Goal: Information Seeking & Learning: Learn about a topic

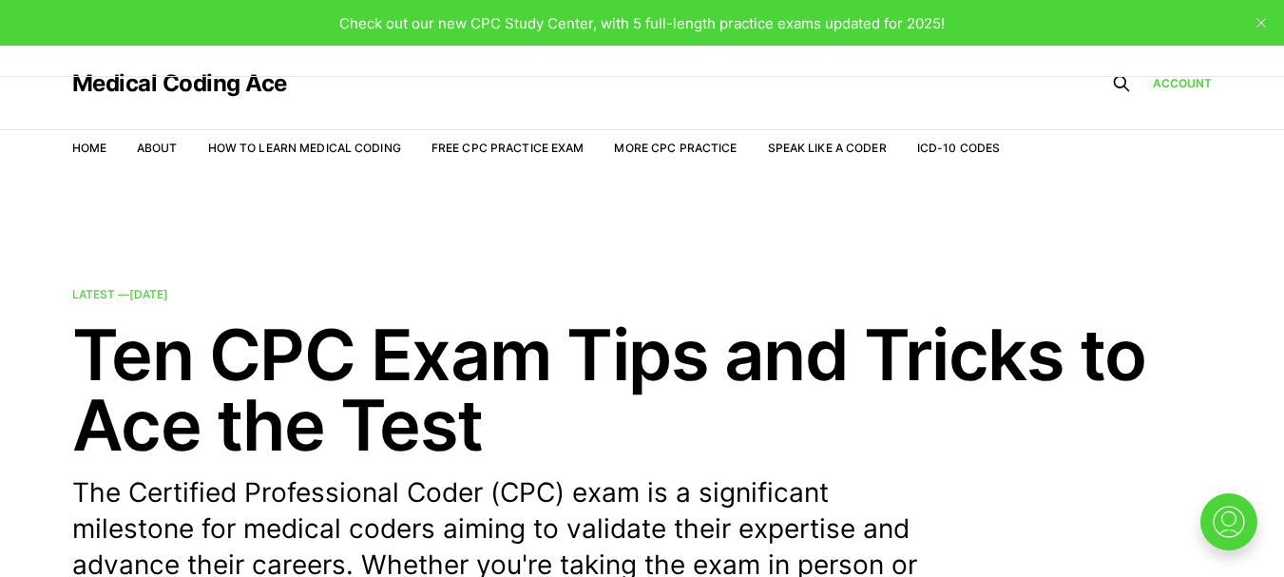
click at [191, 43] on div "Check out our new CPC Study Center, with 5 full-length practice exams updated f…" at bounding box center [642, 23] width 1284 height 46
click at [191, 83] on link "Medical Coding Ace" at bounding box center [179, 83] width 215 height 23
click at [485, 149] on link "Free CPC Practice Exam" at bounding box center [507, 148] width 153 height 14
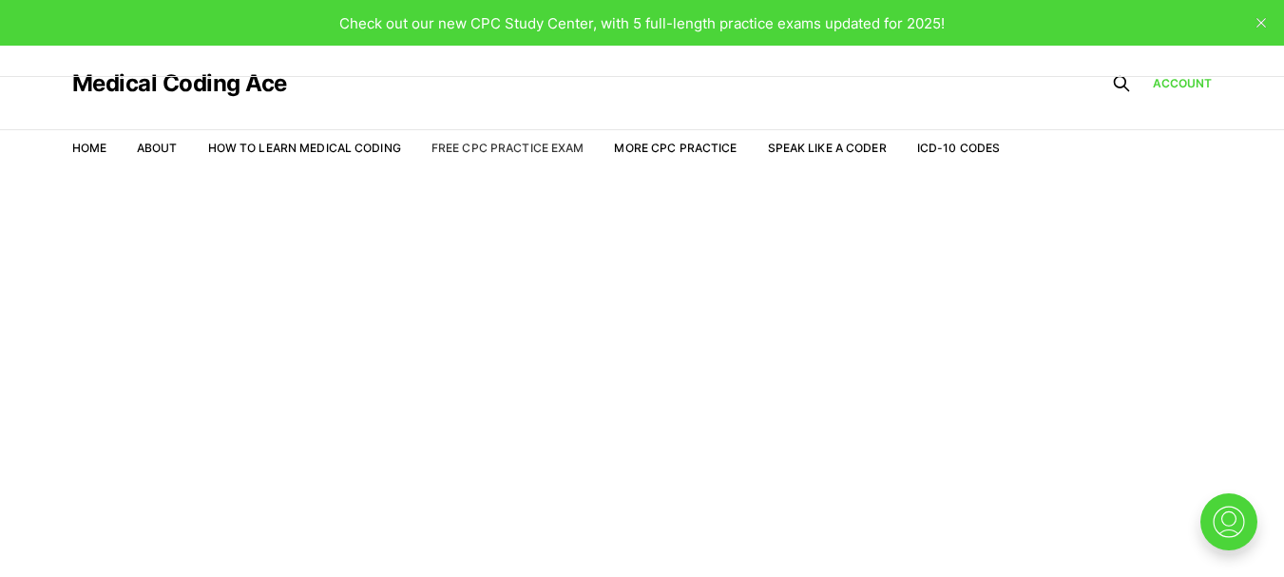
click at [470, 143] on link "Free CPC Practice Exam" at bounding box center [507, 148] width 153 height 14
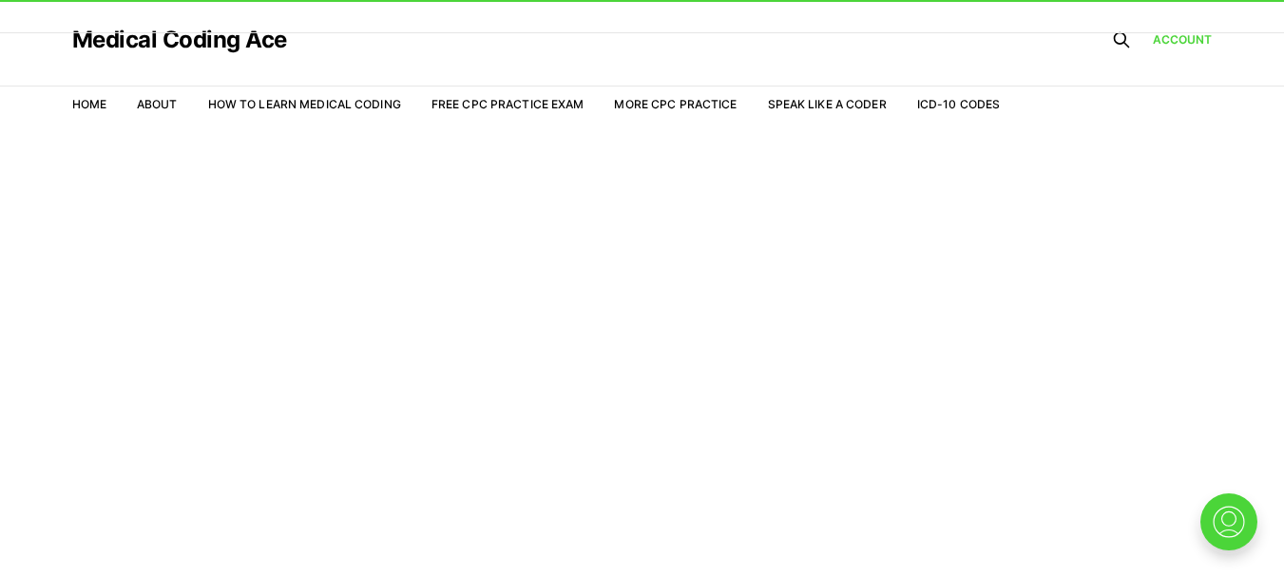
scroll to position [46, 0]
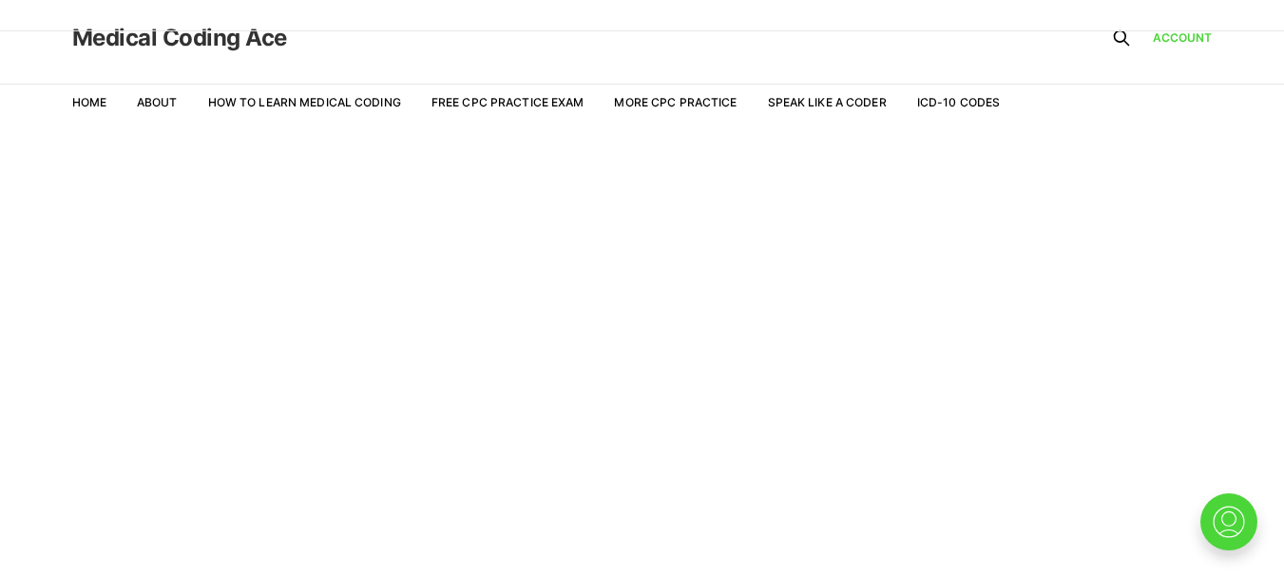
click at [222, 39] on link "Medical Coding Ace" at bounding box center [179, 38] width 215 height 23
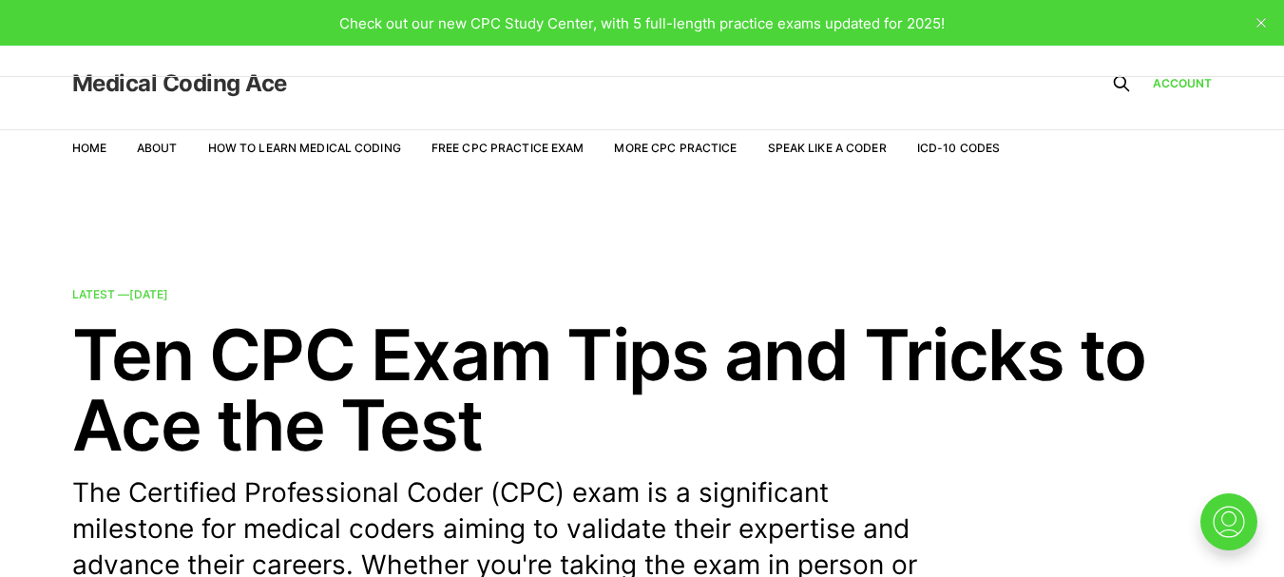
click at [220, 84] on link "Medical Coding Ace" at bounding box center [179, 83] width 215 height 23
click at [485, 147] on link "Free CPC Practice Exam" at bounding box center [507, 148] width 153 height 14
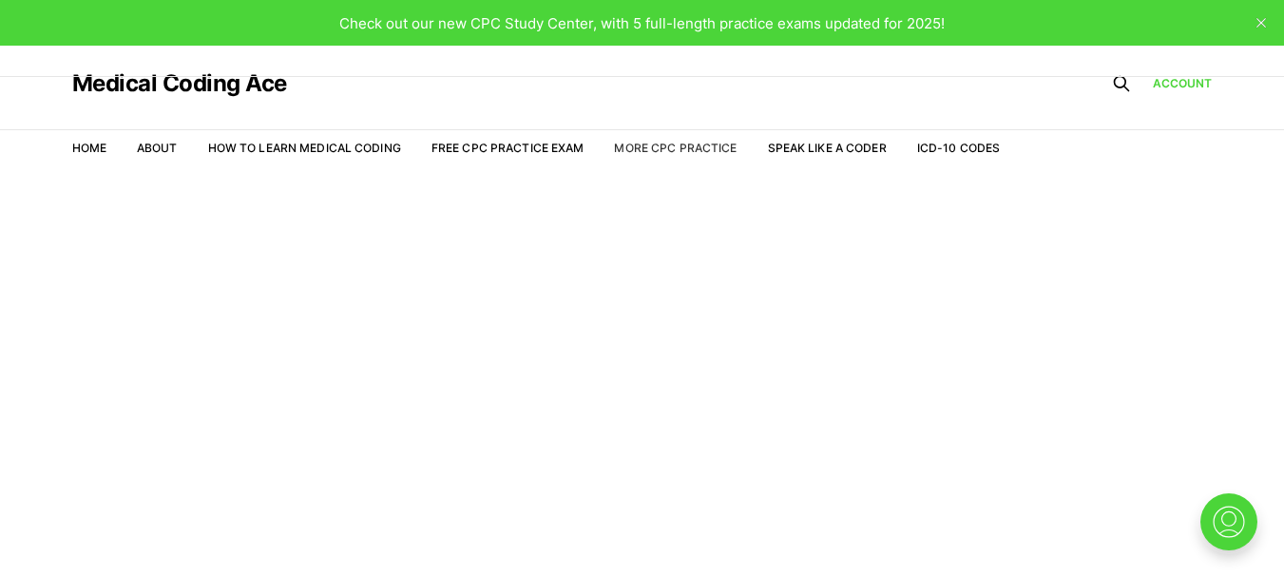
click at [666, 145] on link "More CPC Practice" at bounding box center [675, 148] width 123 height 14
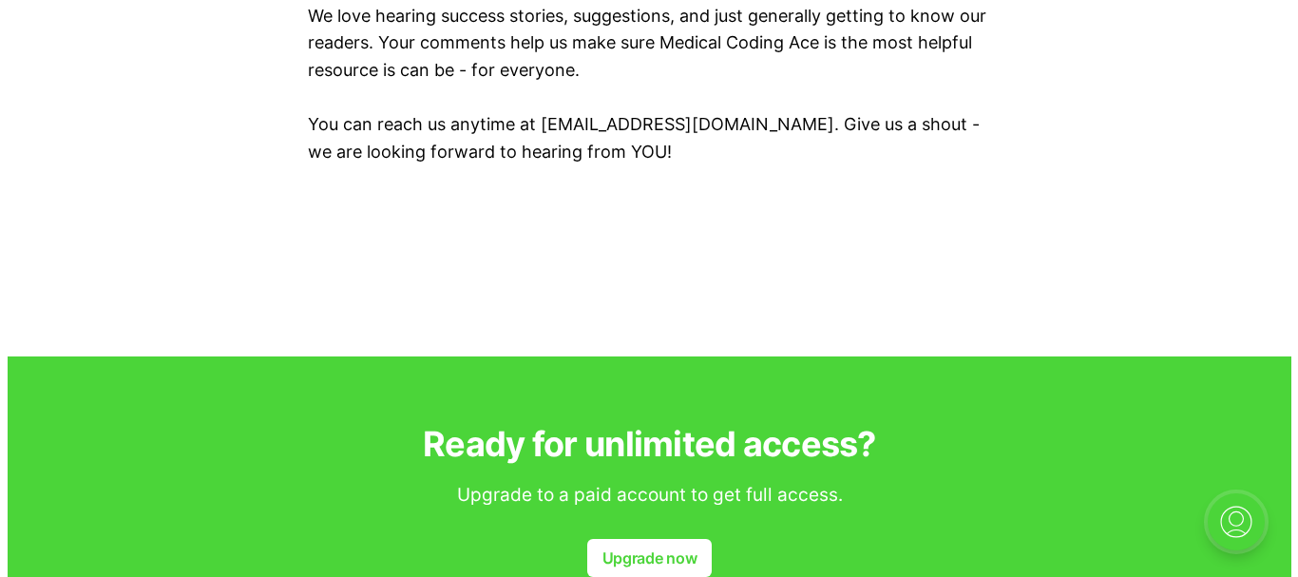
scroll to position [2851, 0]
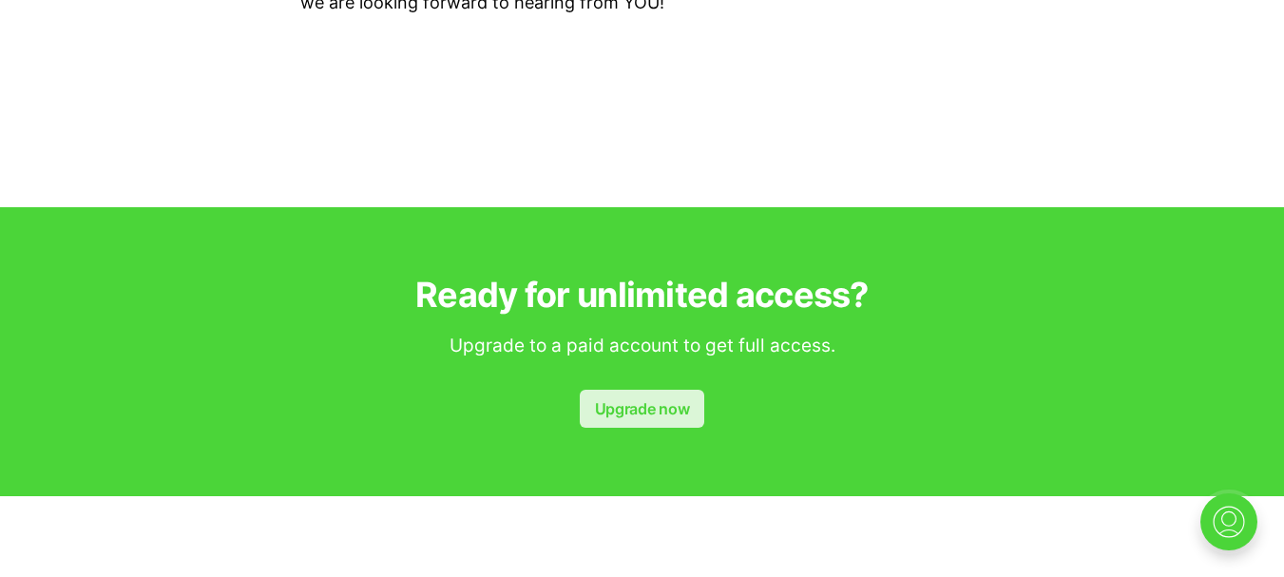
click at [626, 394] on link "Upgrade now" at bounding box center [642, 409] width 124 height 38
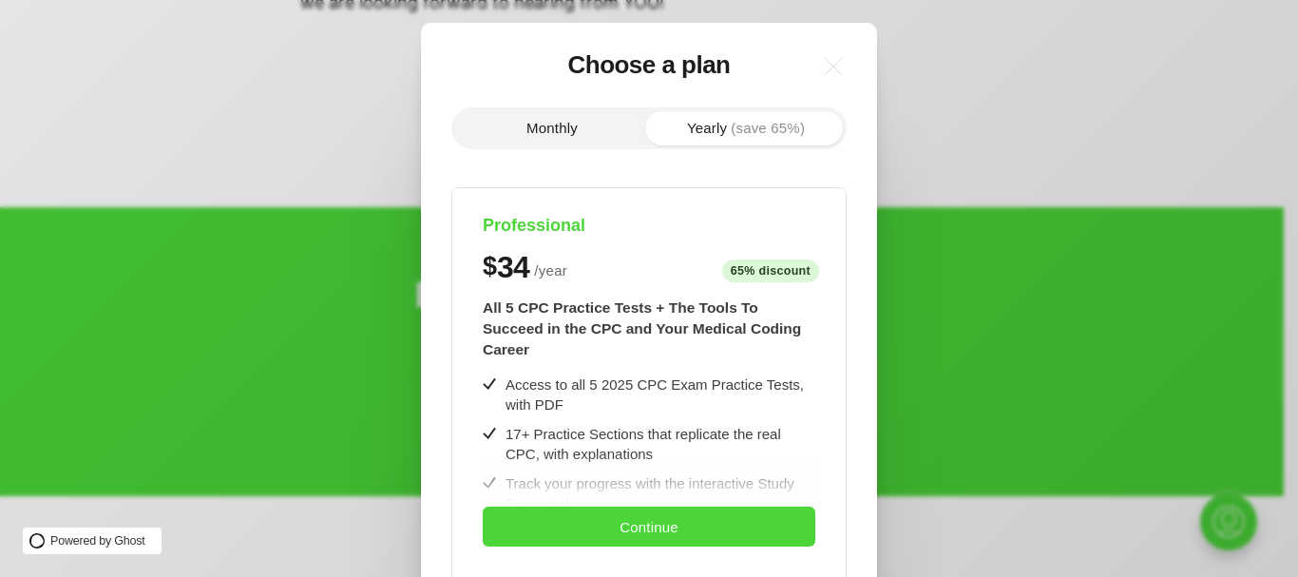
scroll to position [0, 0]
click at [541, 119] on button "Monthly" at bounding box center [552, 128] width 194 height 34
click at [716, 130] on button "Yearly (save 65%)" at bounding box center [746, 128] width 194 height 34
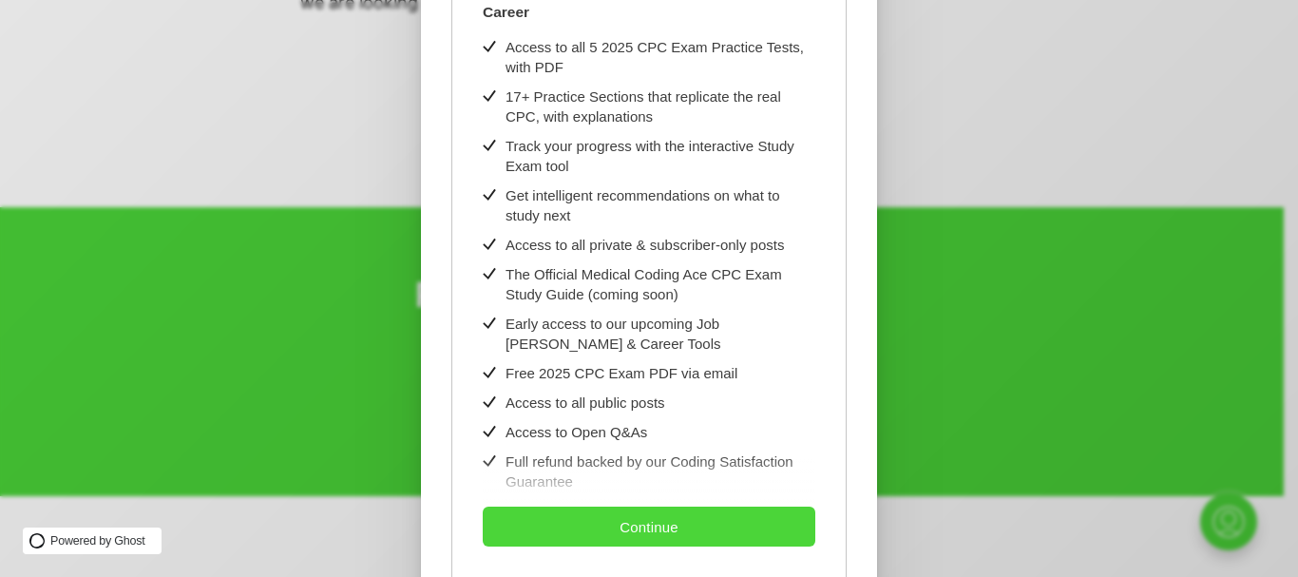
scroll to position [449, 0]
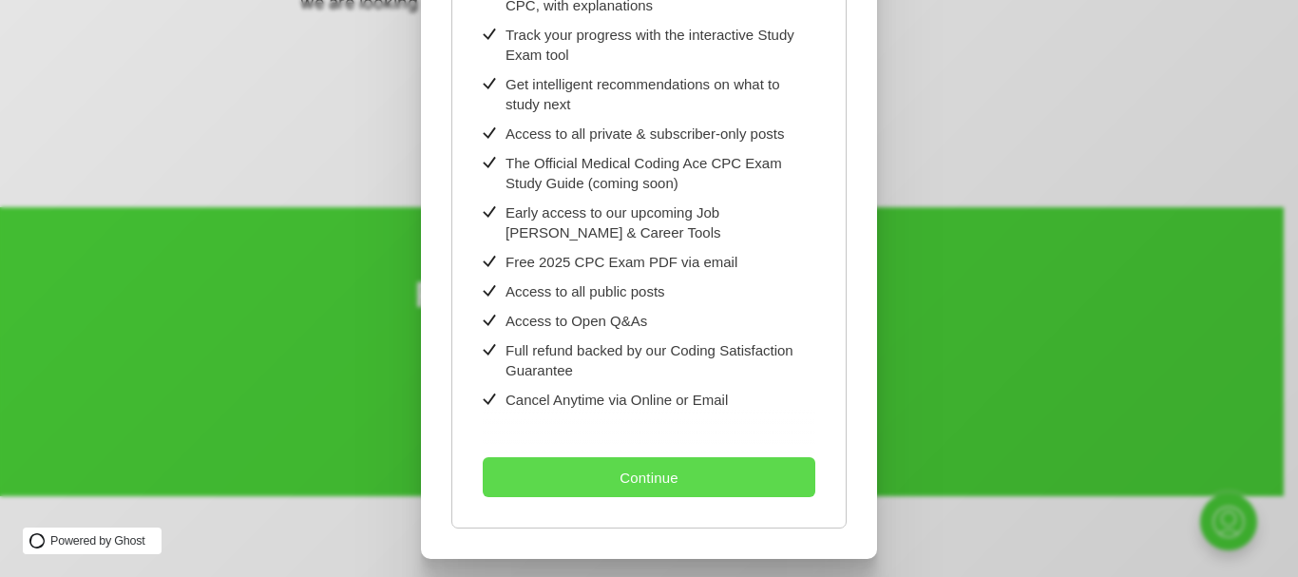
click at [659, 458] on button "Continue" at bounding box center [649, 477] width 333 height 40
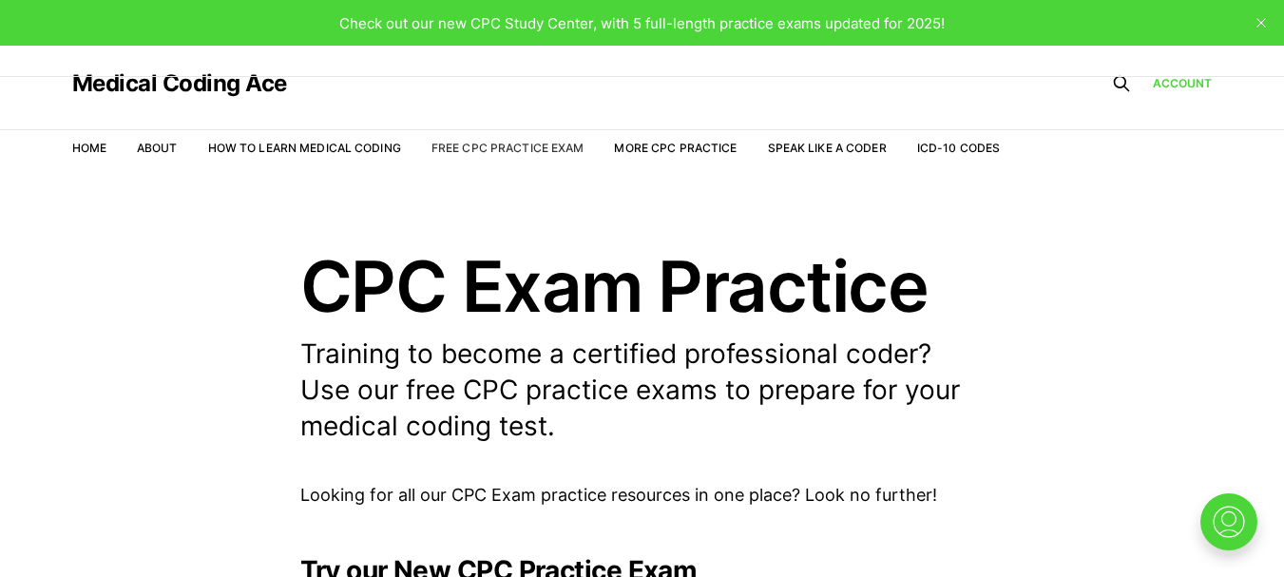
click at [559, 141] on link "Free CPC Practice Exam" at bounding box center [507, 148] width 153 height 14
click at [513, 150] on link "Free CPC Practice Exam" at bounding box center [507, 148] width 153 height 14
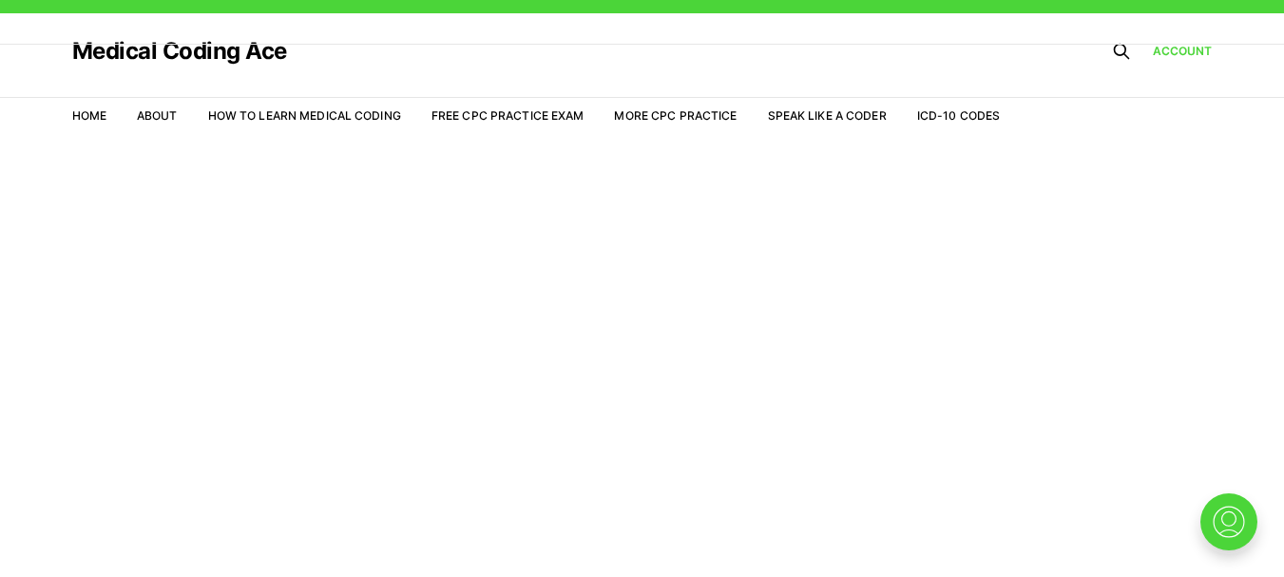
scroll to position [46, 0]
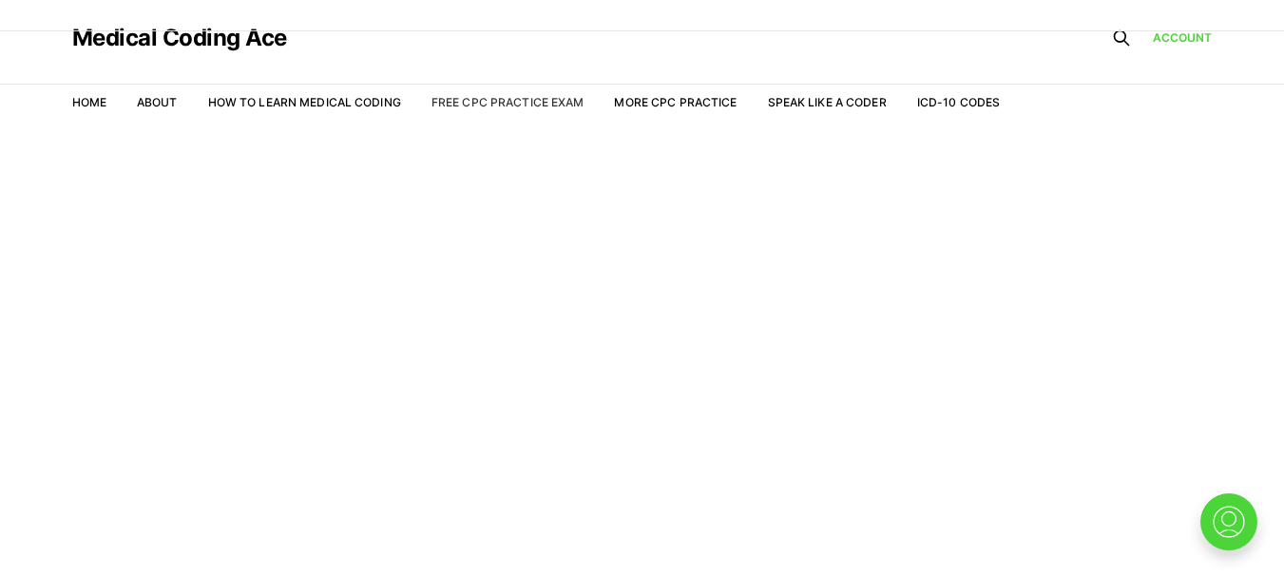
click at [492, 103] on link "Free CPC Practice Exam" at bounding box center [507, 102] width 153 height 14
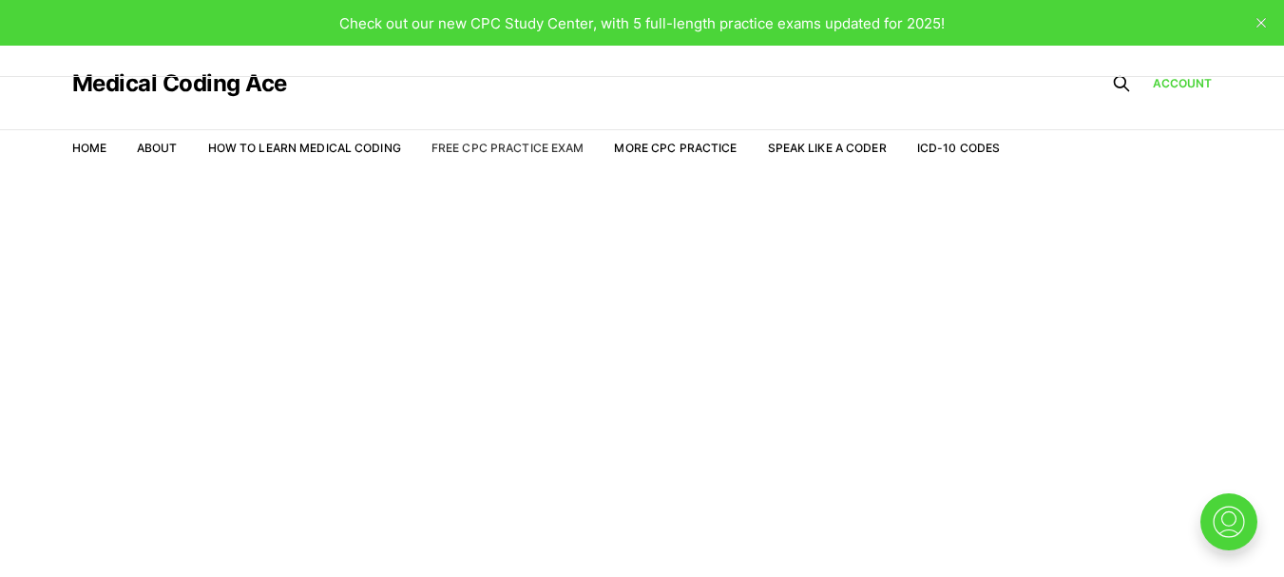
click at [496, 103] on div "Medical Coding Ace" at bounding box center [536, 84] width 928 height 76
click at [1179, 78] on link "Account" at bounding box center [1183, 83] width 60 height 17
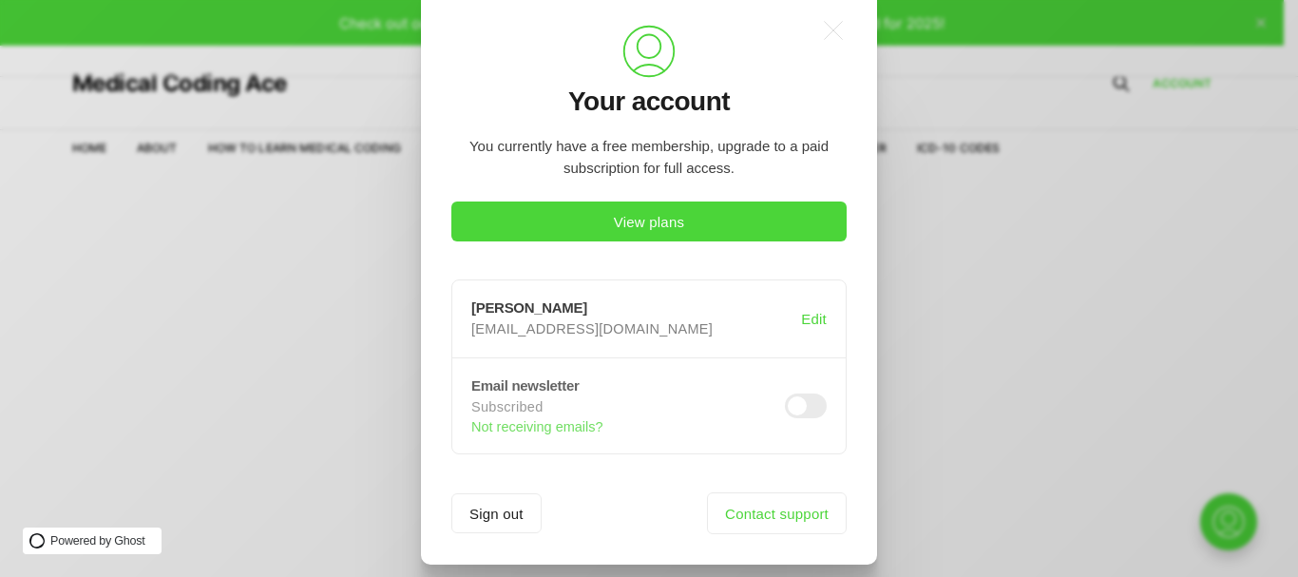
scroll to position [66, 0]
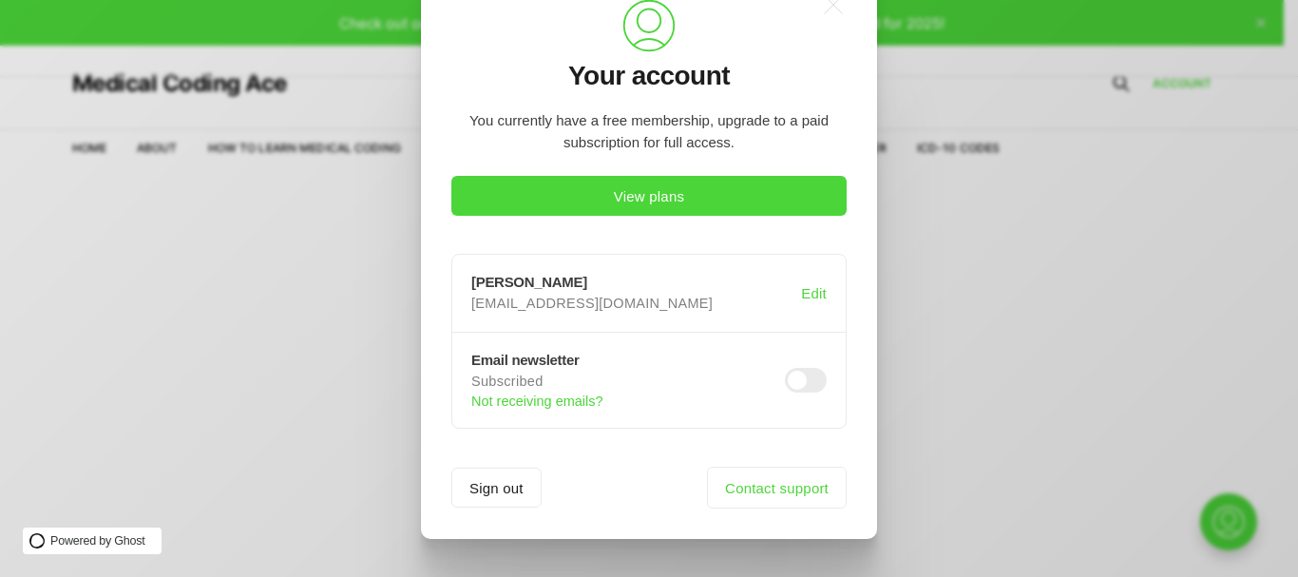
click at [805, 373] on span at bounding box center [806, 380] width 42 height 25
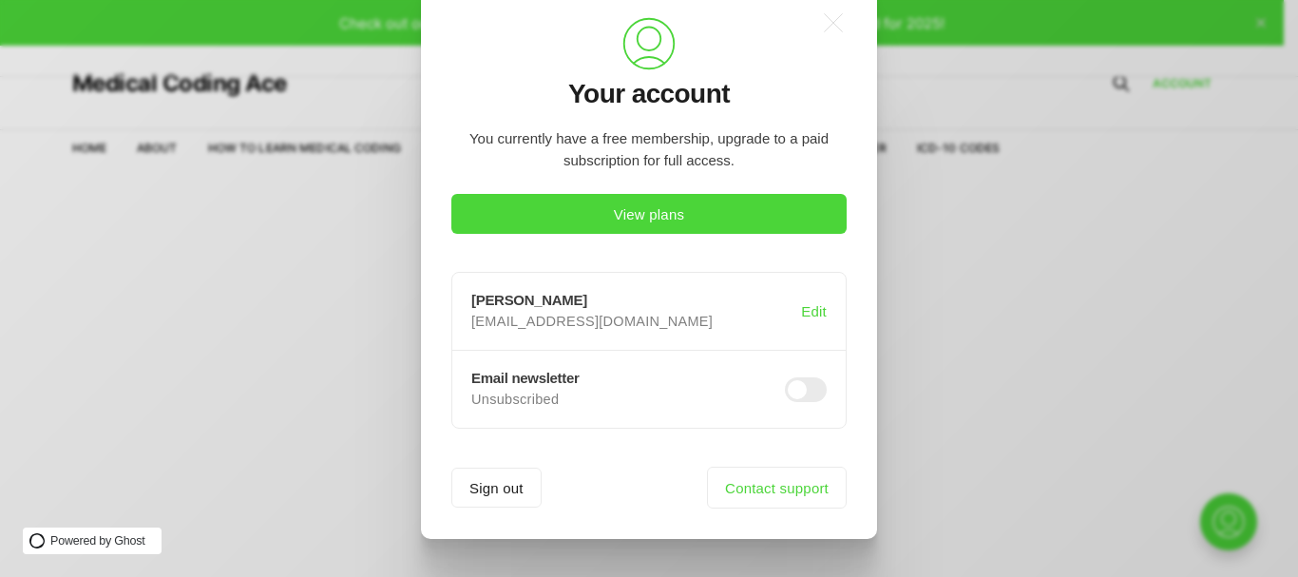
scroll to position [44, 0]
click at [504, 485] on button "Sign out" at bounding box center [496, 488] width 90 height 40
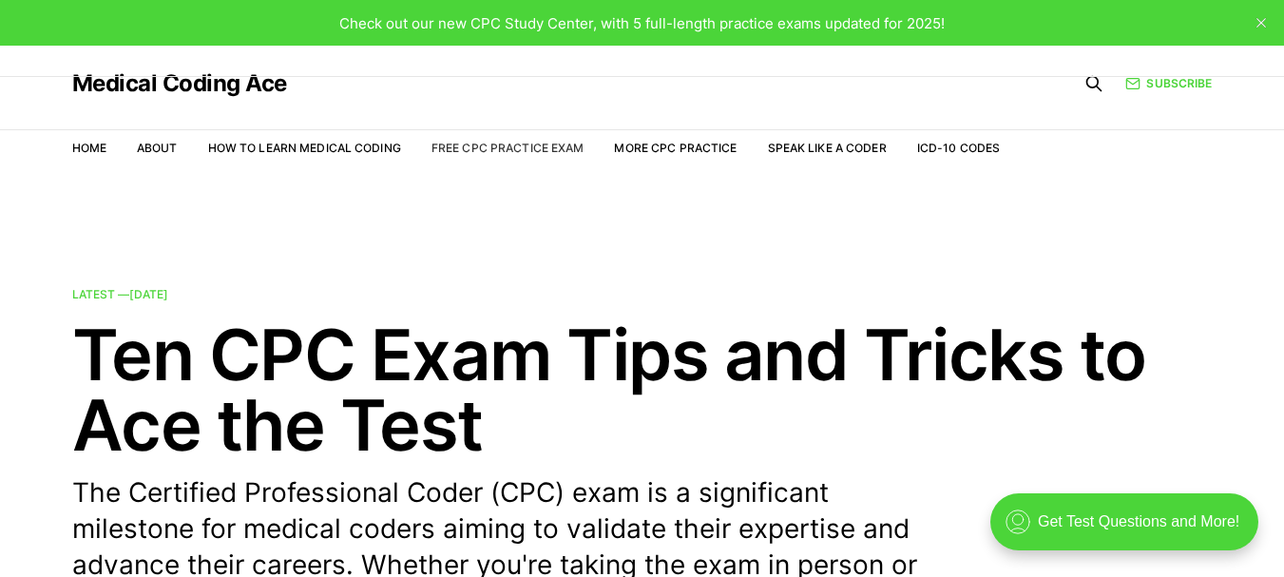
click at [538, 143] on link "Free CPC Practice Exam" at bounding box center [507, 148] width 153 height 14
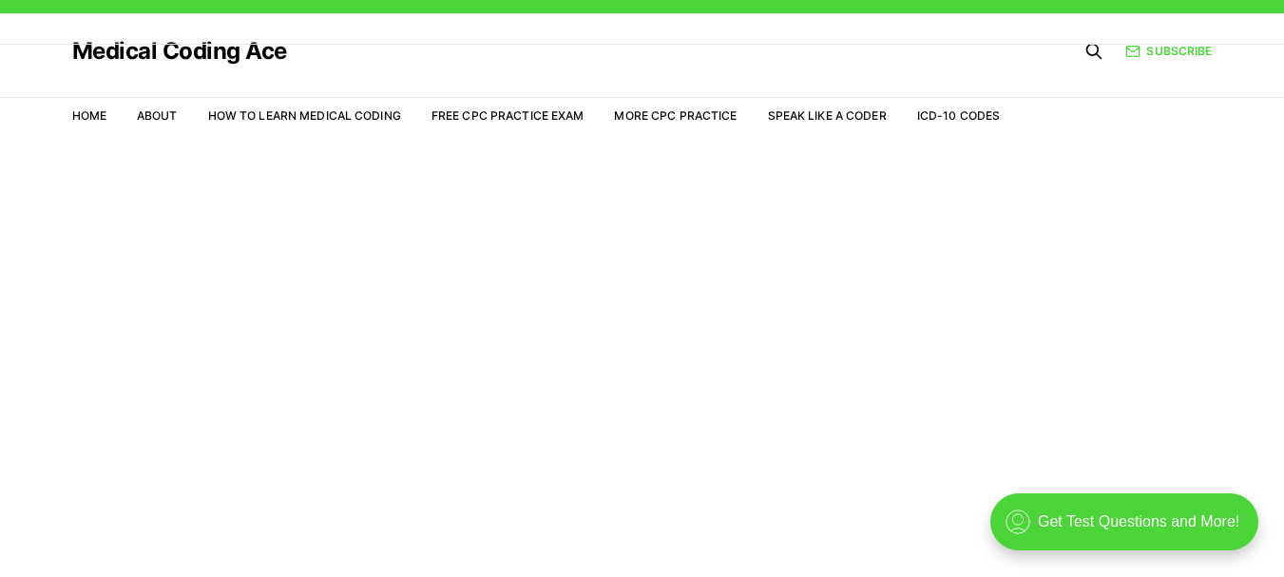
scroll to position [46, 0]
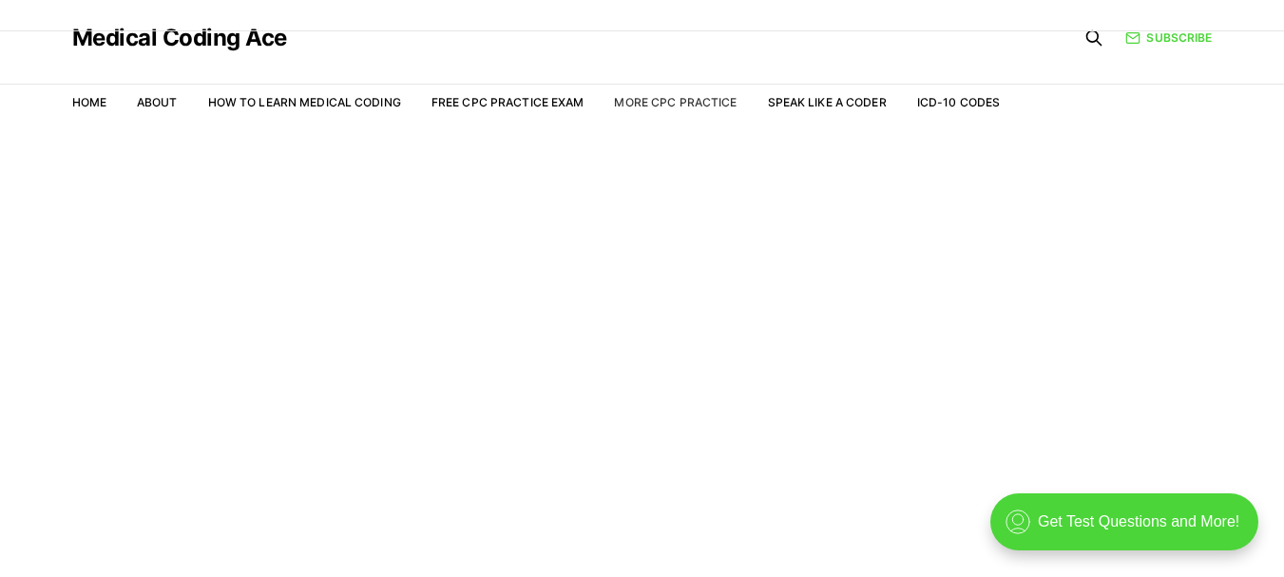
click at [658, 95] on link "More CPC Practice" at bounding box center [675, 102] width 123 height 14
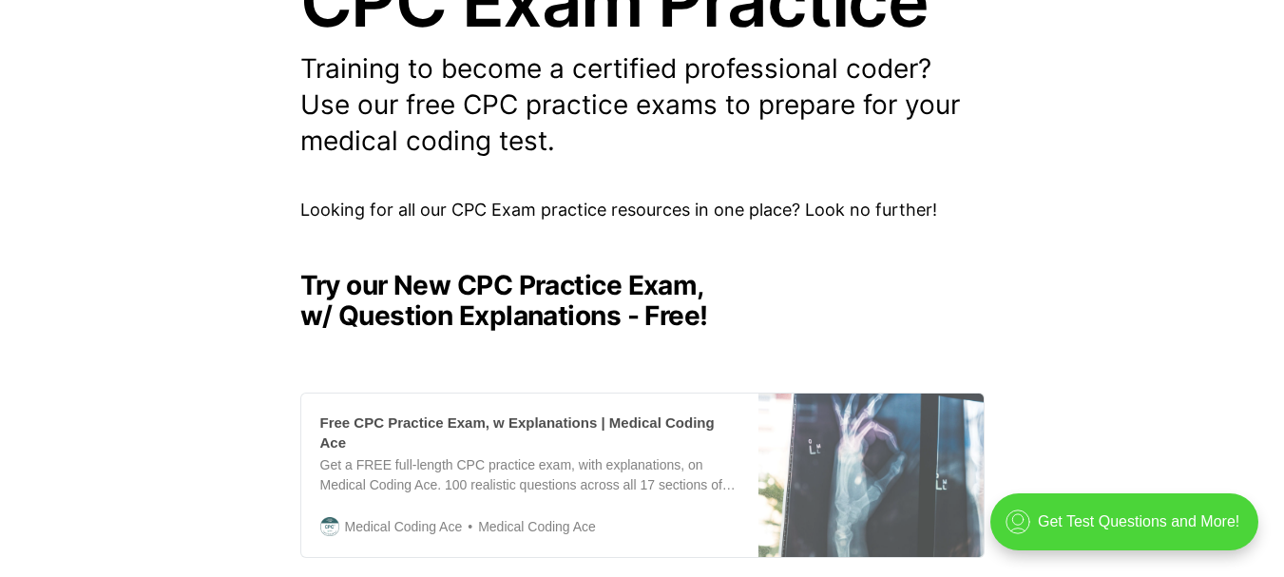
scroll to position [665, 0]
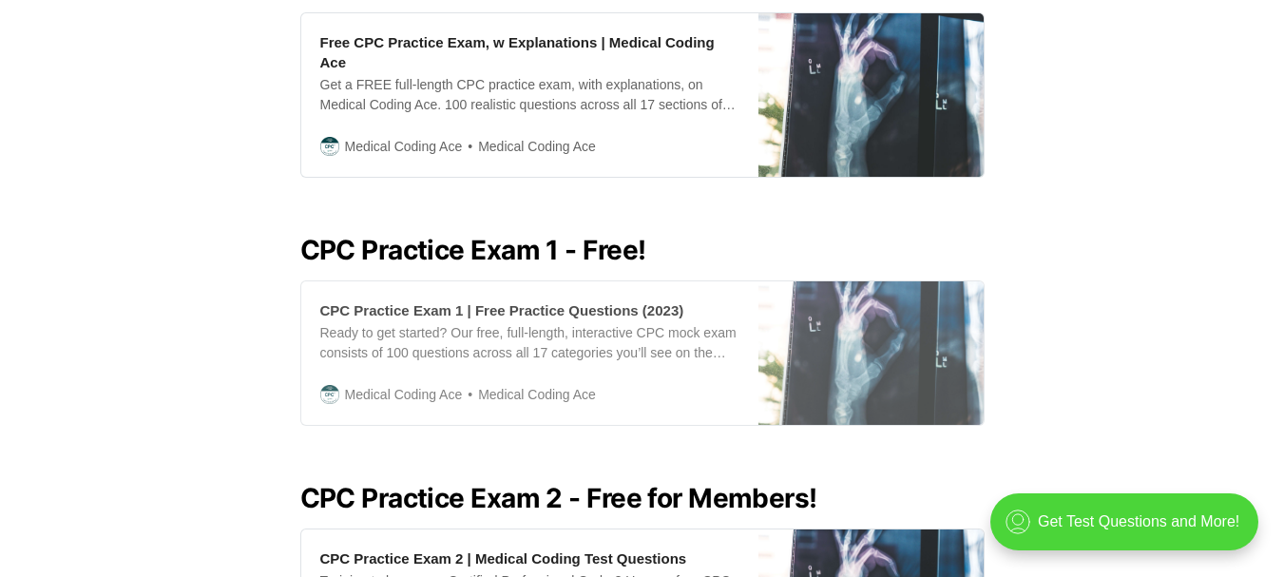
click at [521, 281] on div "CPC Practice Exam 1 | Free Practice Questions (2023) Ready to get started? Our …" at bounding box center [529, 352] width 457 height 143
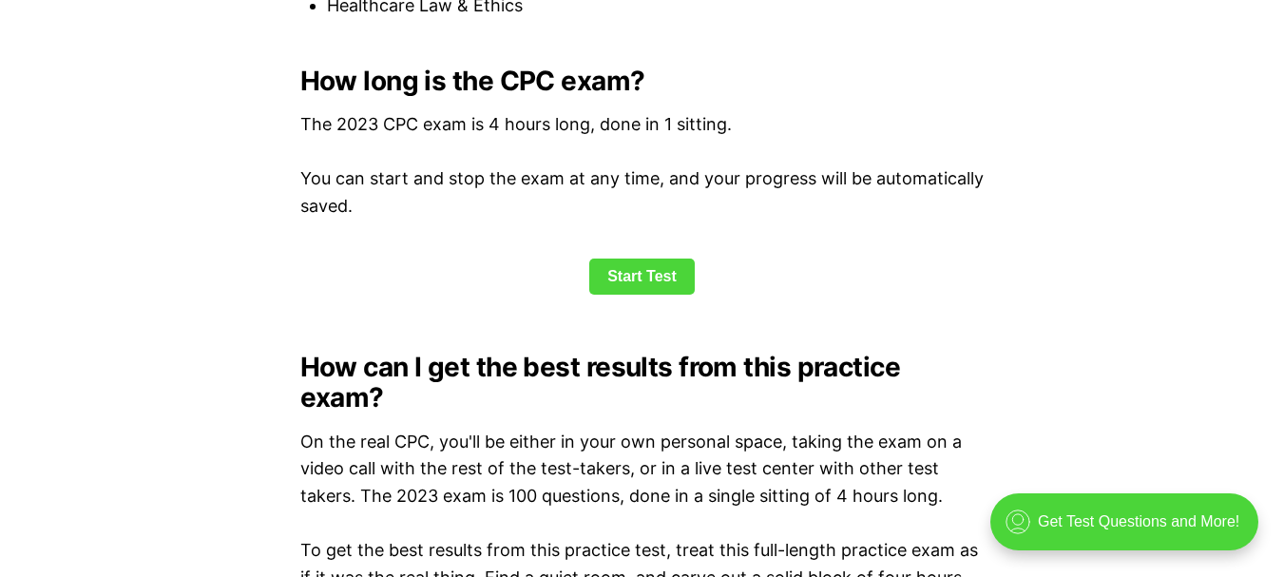
scroll to position [2566, 0]
click at [621, 273] on link "Start Test" at bounding box center [641, 276] width 105 height 36
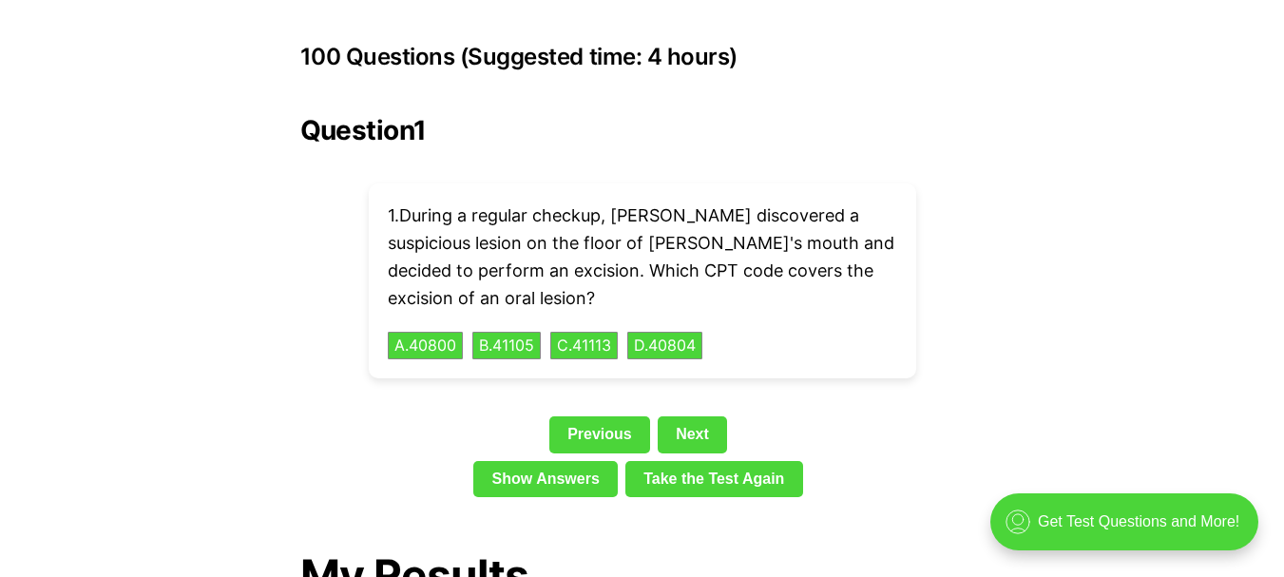
scroll to position [4260, 0]
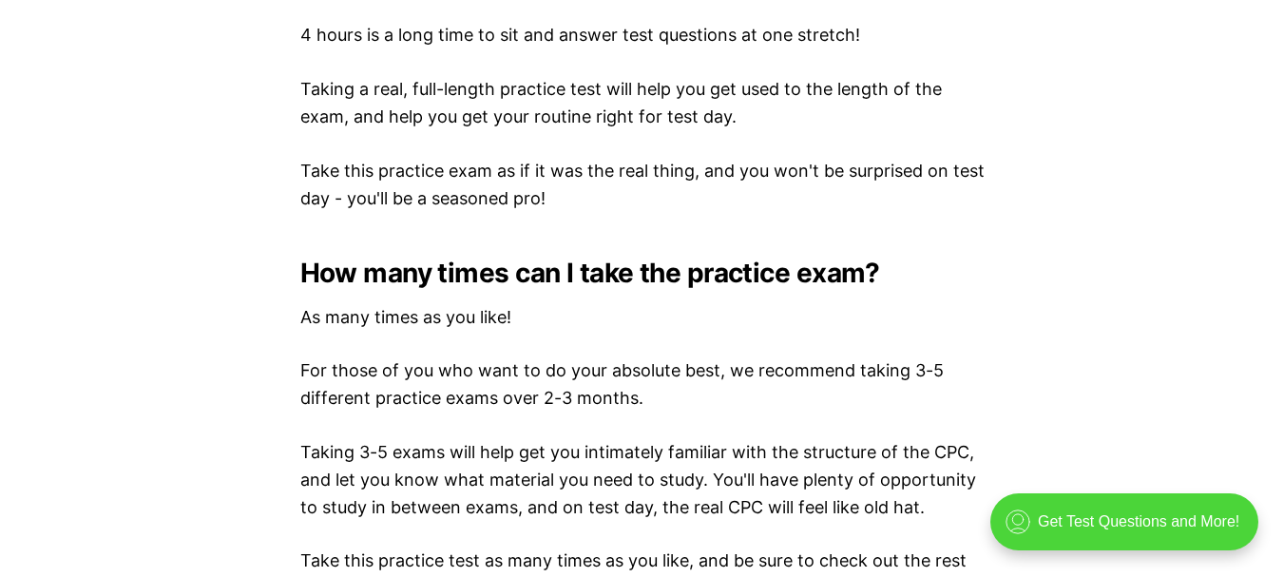
scroll to position [3706, 0]
